Goal: Check status

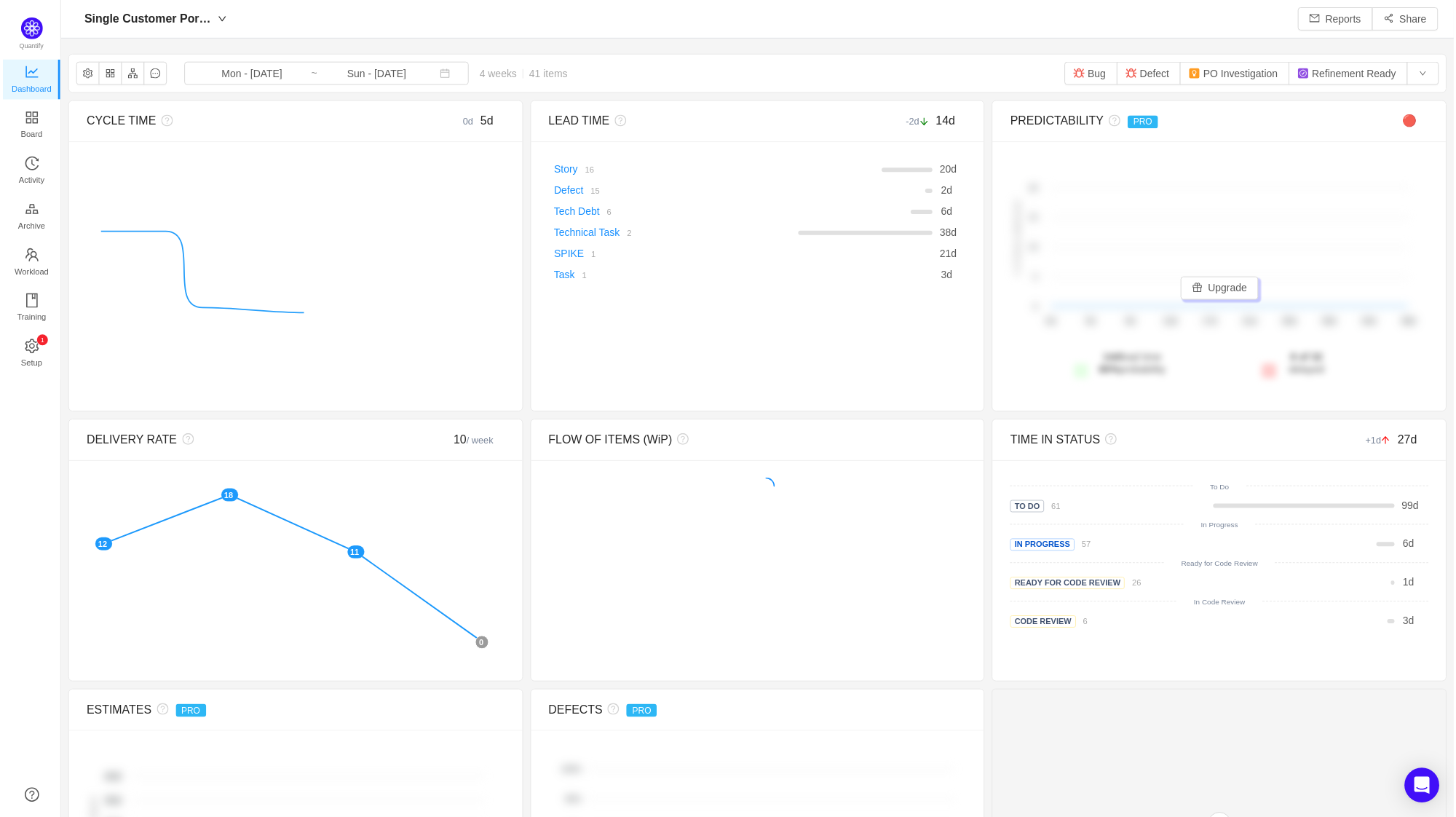
scroll to position [788, 1354]
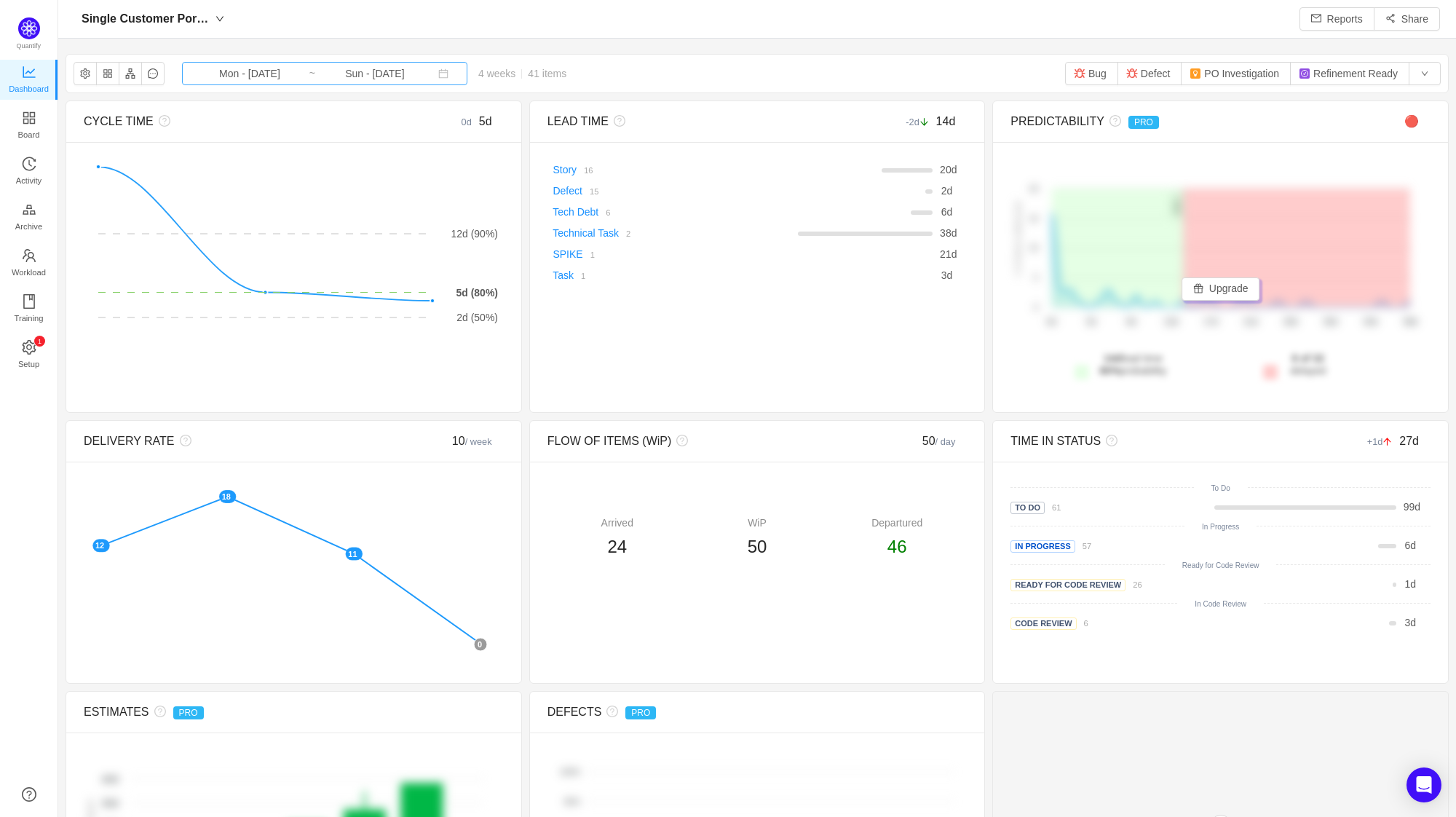
click at [255, 76] on input "Mon - [DATE]" at bounding box center [250, 74] width 118 height 16
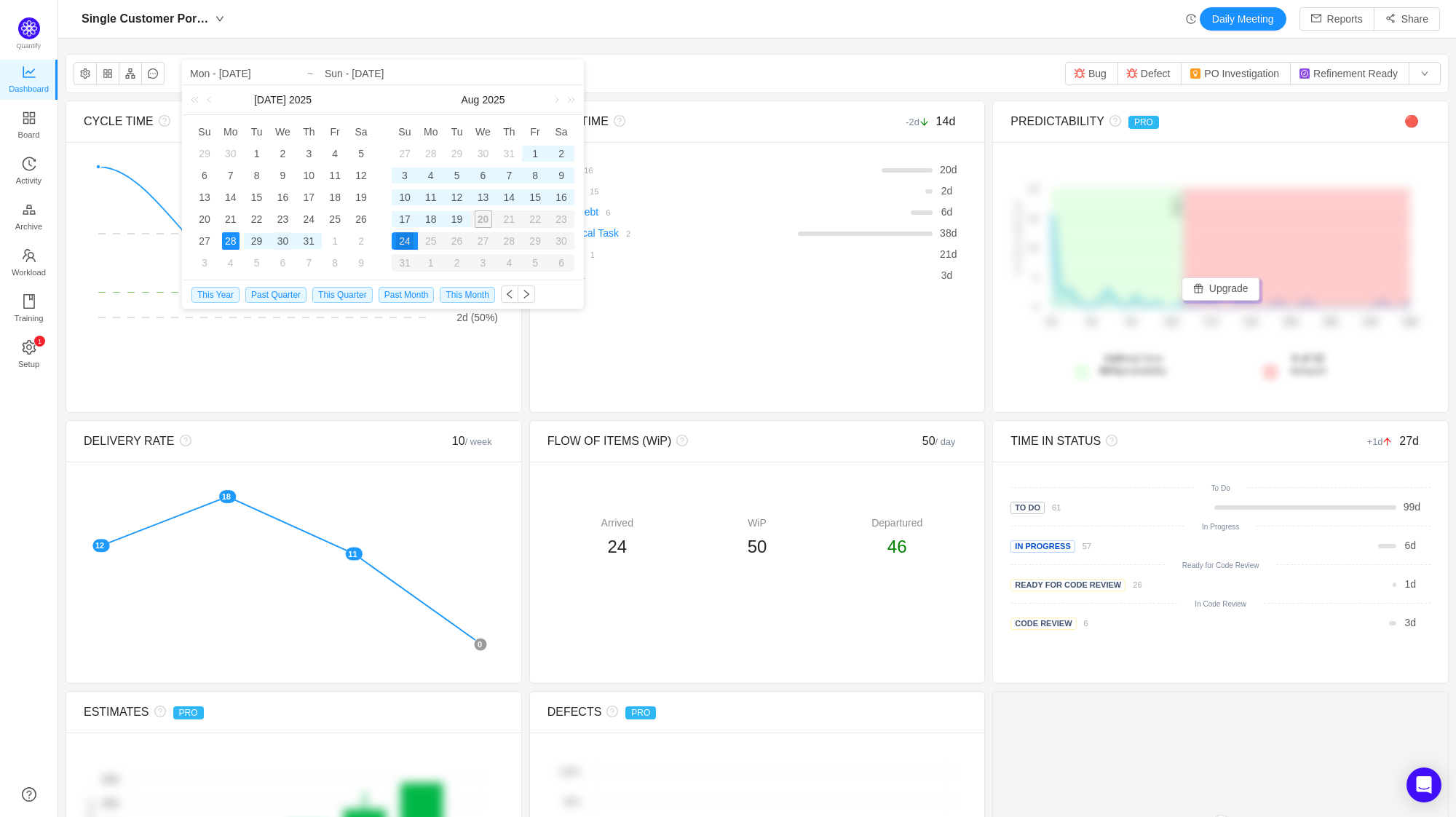
click at [280, 243] on div "30" at bounding box center [282, 241] width 18 height 18
click at [452, 198] on div "12" at bounding box center [457, 197] width 18 height 18
type input "Wed - Jul 30, 2025"
type input "Tue - Aug 12, 2025"
